Goal: Information Seeking & Learning: Learn about a topic

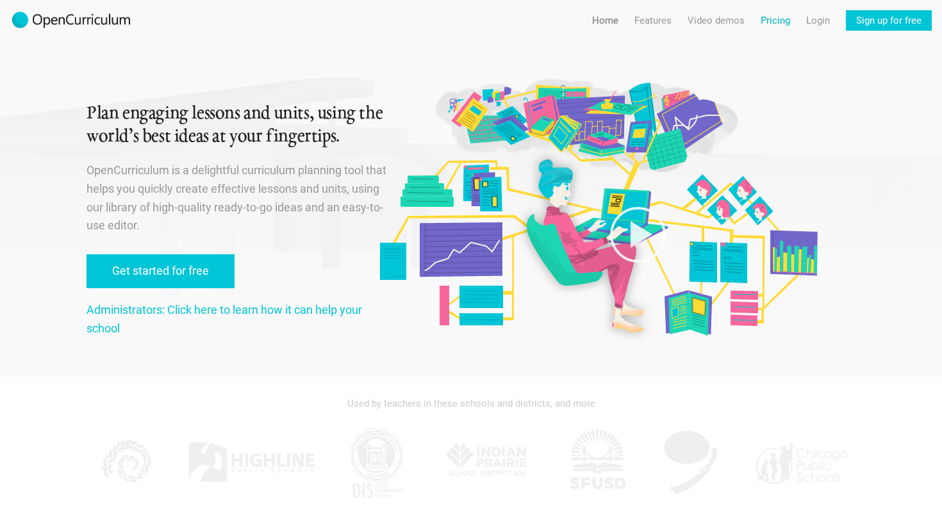
click at [774, 21] on link "Pricing" at bounding box center [775, 20] width 29 height 21
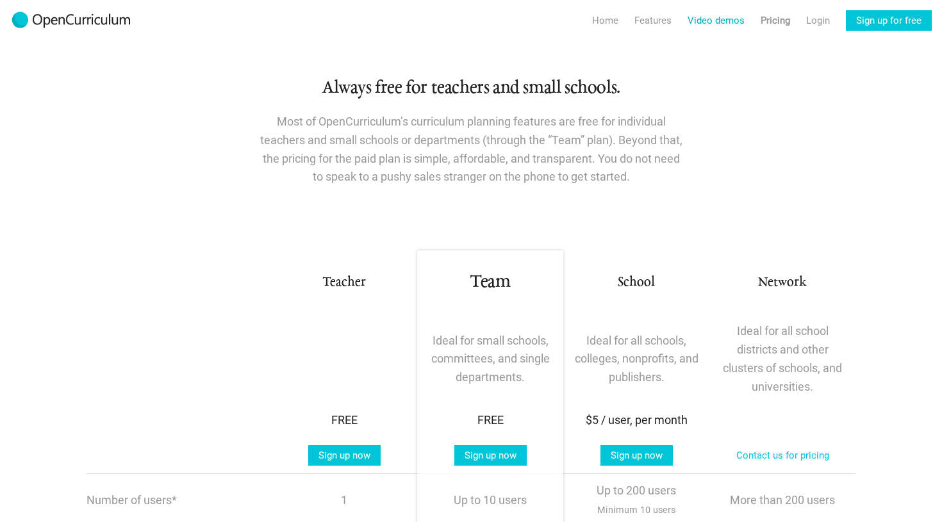
click at [710, 25] on link "Video demos" at bounding box center [716, 20] width 57 height 21
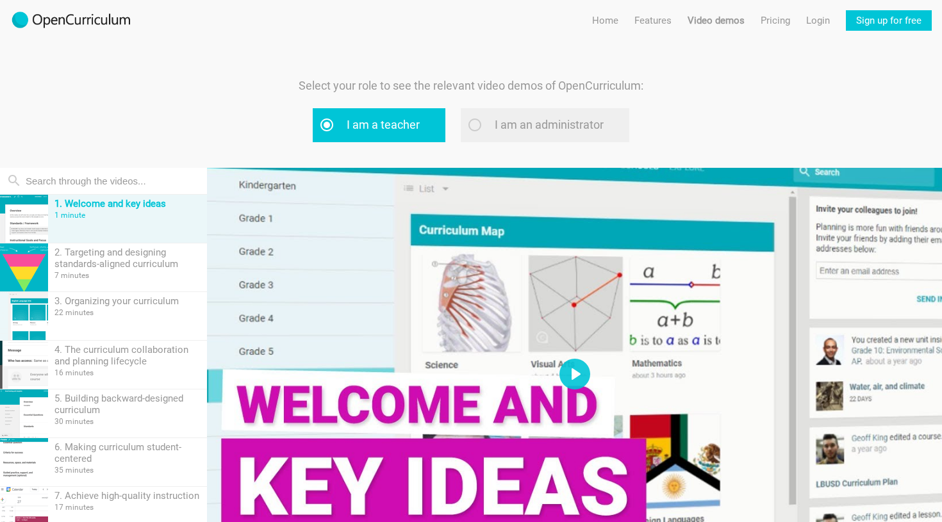
click at [477, 128] on label "I am an administrator" at bounding box center [545, 125] width 169 height 34
click at [487, 128] on input "I am an administrator" at bounding box center [491, 125] width 8 height 8
radio input "true"
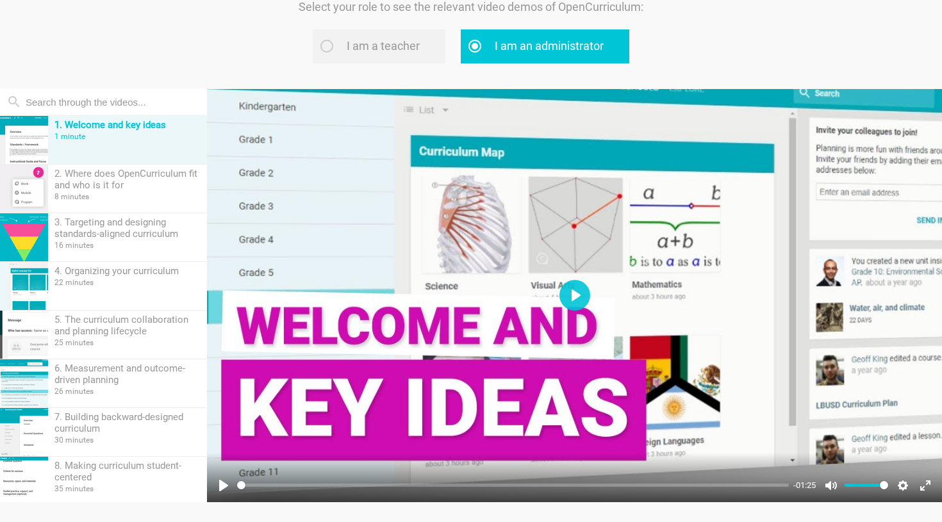
scroll to position [90, 0]
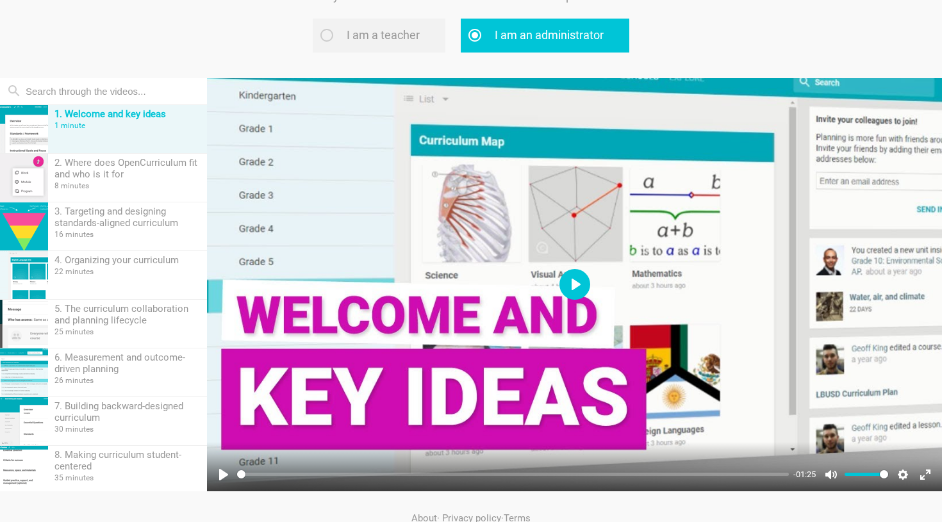
click at [571, 291] on button "Play" at bounding box center [575, 284] width 31 height 31
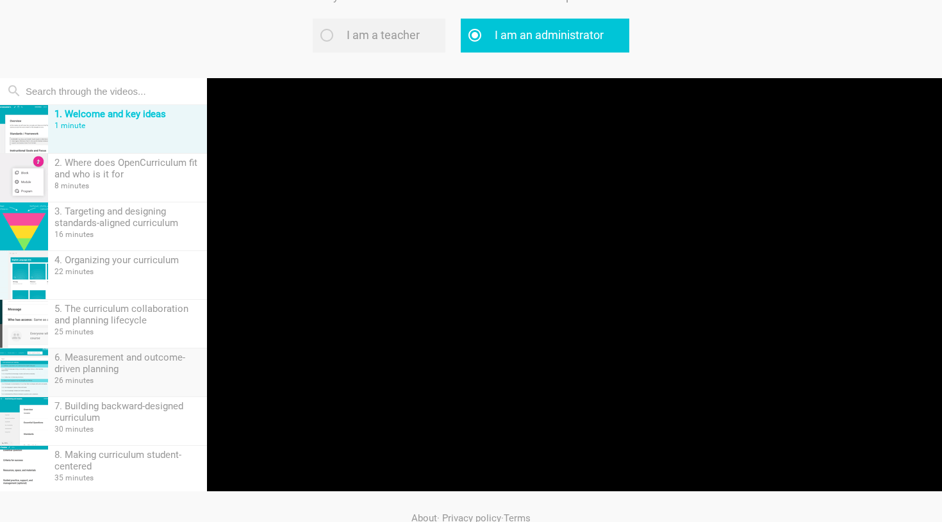
type input "99.97"
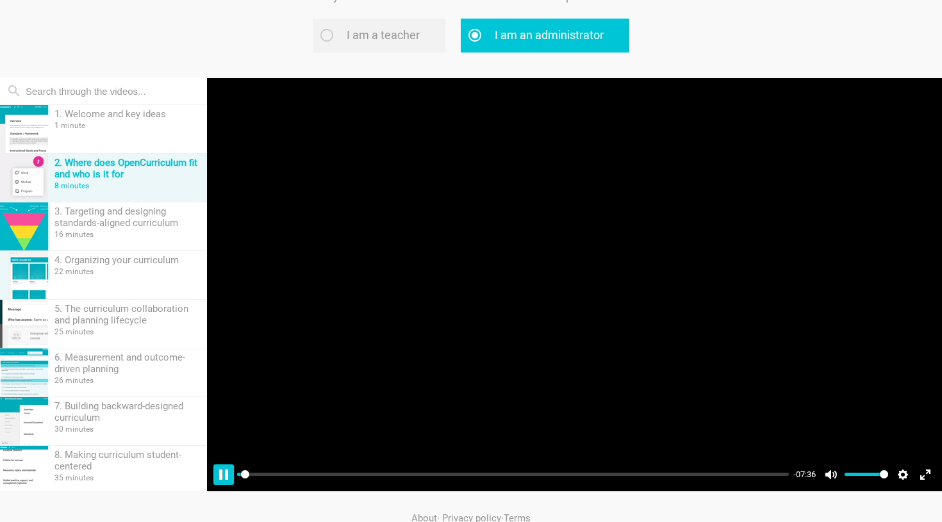
type input "0.68"
click at [228, 478] on button "Pause Play" at bounding box center [223, 475] width 21 height 21
